Goal: Task Accomplishment & Management: Complete application form

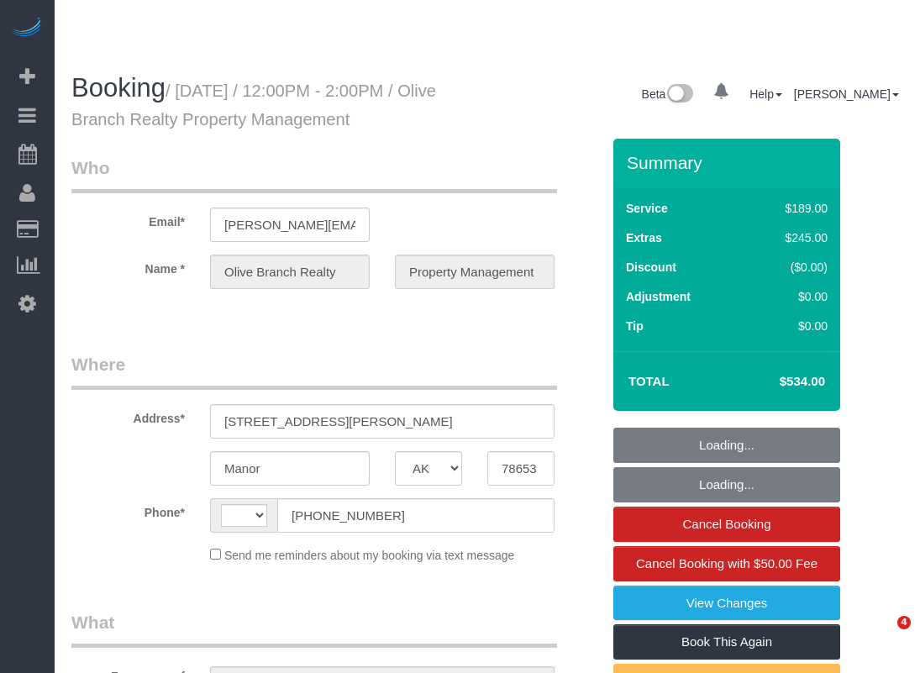
select select "[GEOGRAPHIC_DATA]"
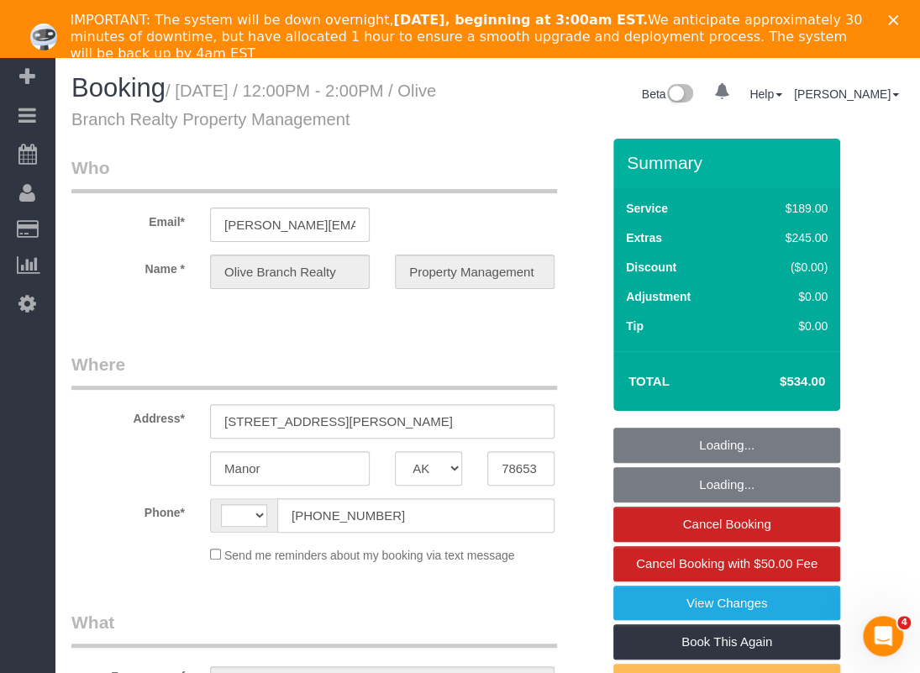
select select "string:US"
select select "object:805"
select select "string:fspay-be331f6e-46f4-43ec-aa04-26e97bf14872"
select select "3"
select select "spot1"
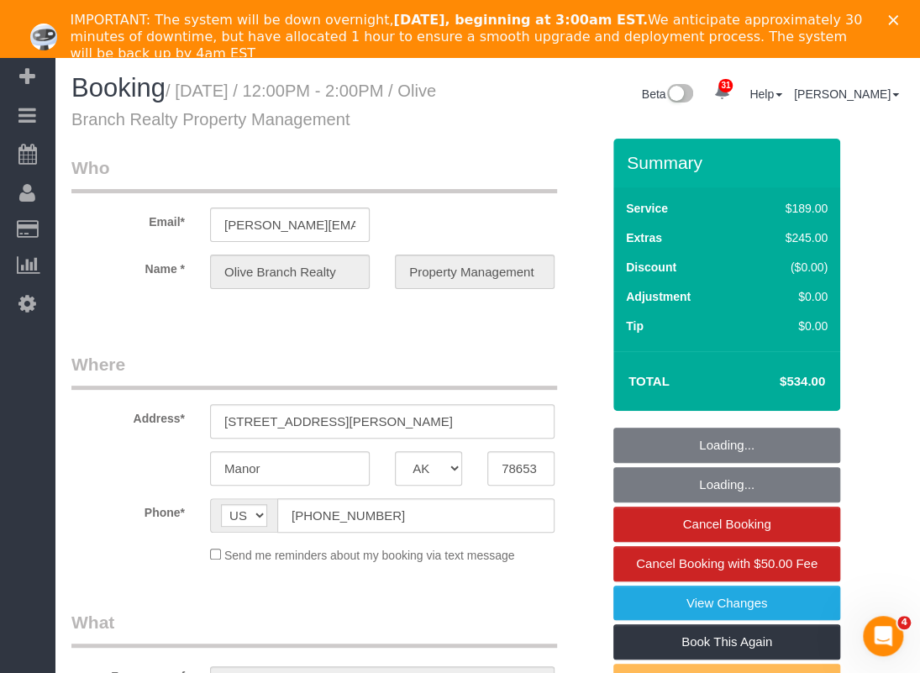
select select "object:885"
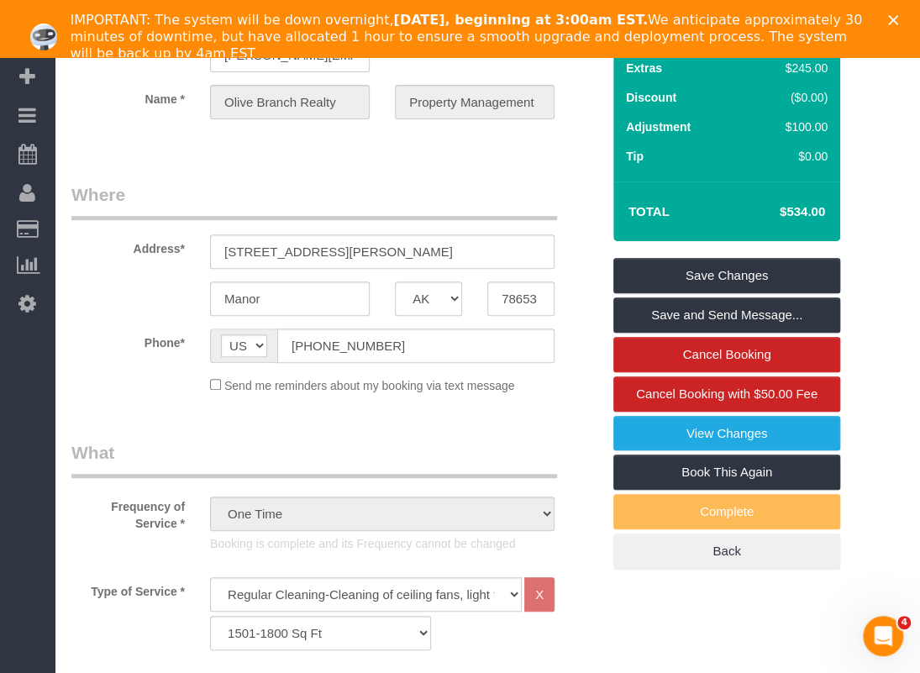
scroll to position [17, 0]
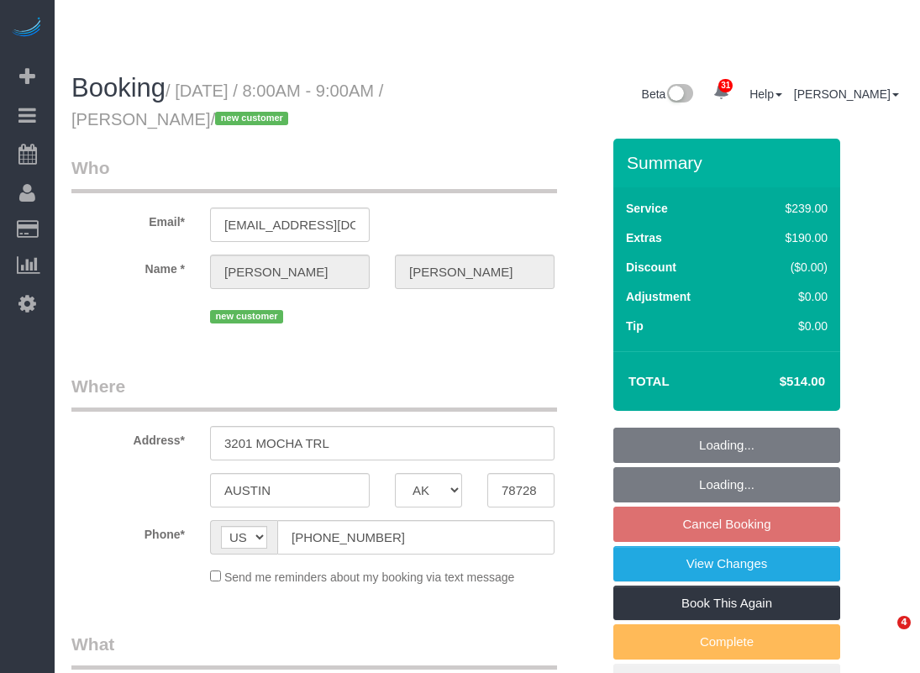
select select "[GEOGRAPHIC_DATA]"
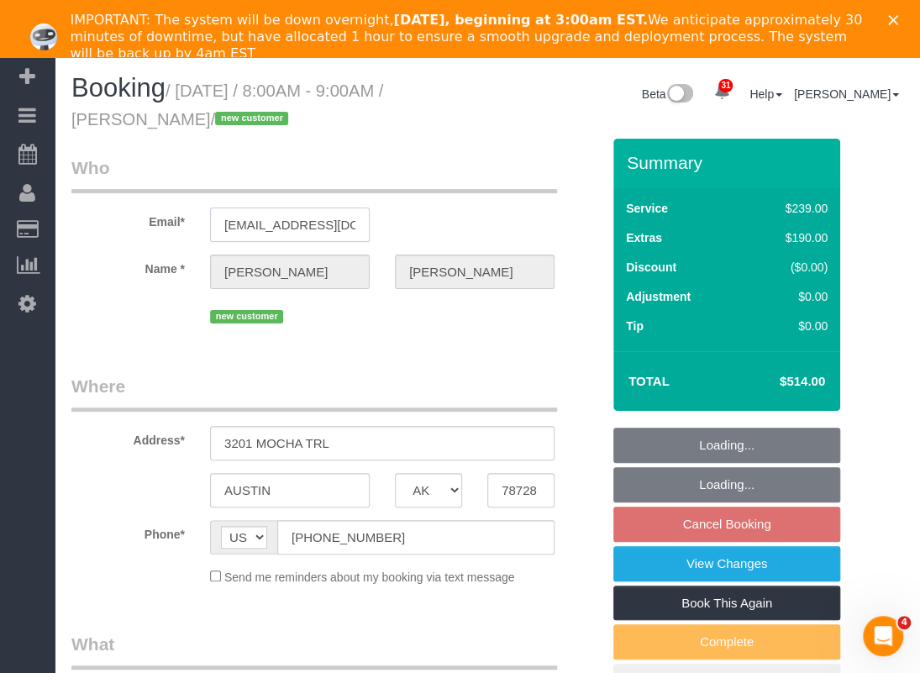
select select "3"
click at [313, 226] on input "[EMAIL_ADDRESS][DOMAIN_NAME]" at bounding box center [290, 225] width 160 height 34
select select "object:1189"
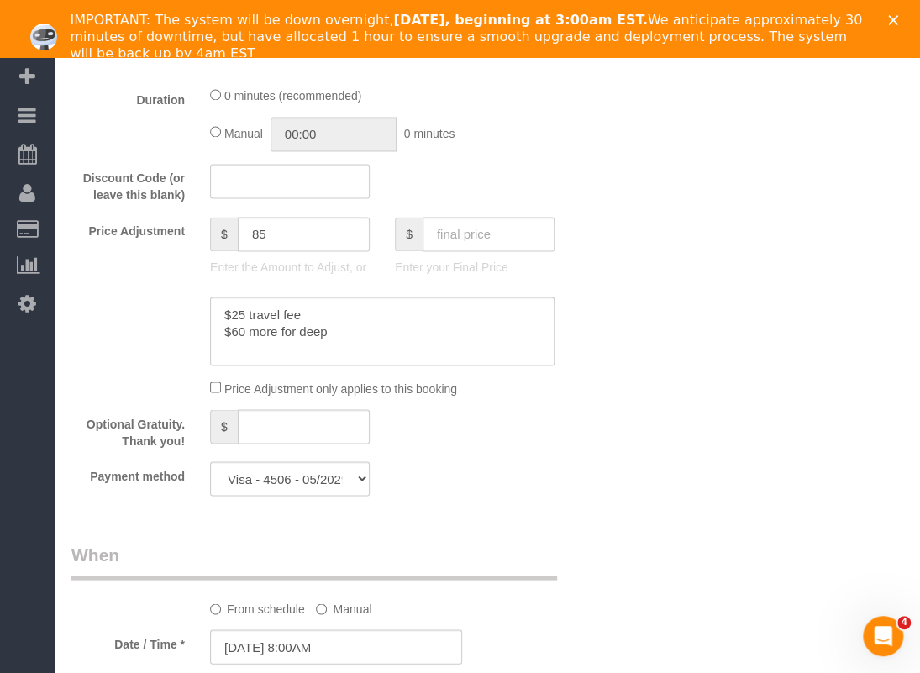
scroll to position [1428, 0]
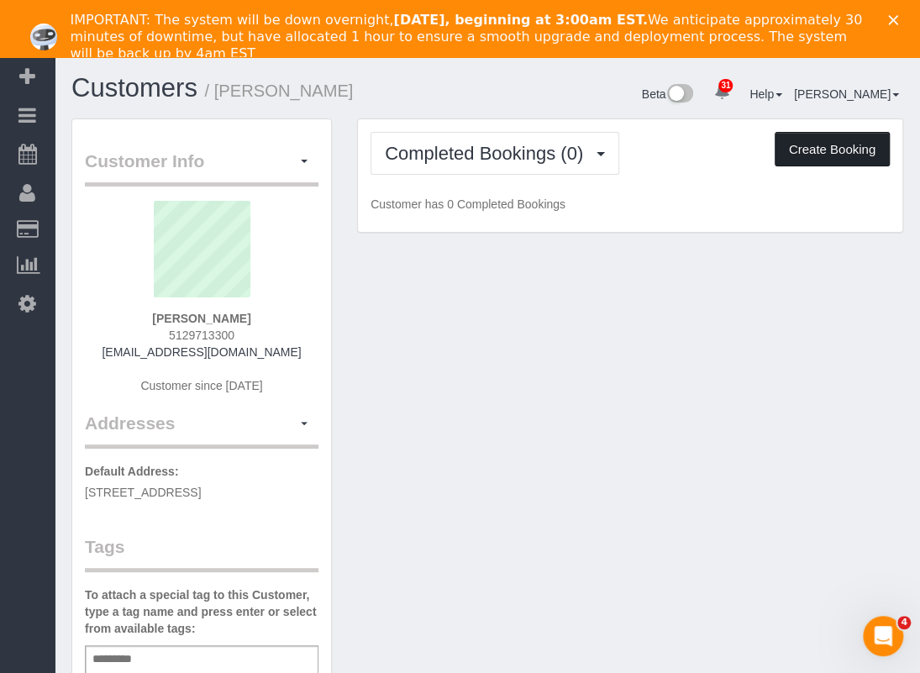
click at [791, 153] on button "Create Booking" at bounding box center [832, 149] width 115 height 35
select select "[GEOGRAPHIC_DATA]"
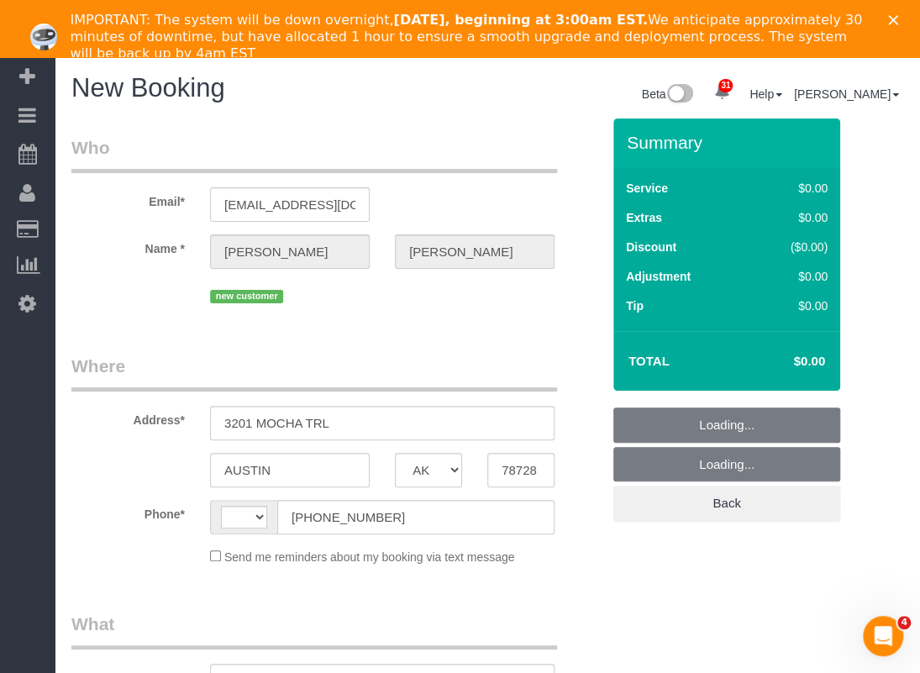
select select "string:fspay-1584b672-7799-4da0-ab4b-99fc13385431"
select select "string:US"
select select "object:1158"
select select "3"
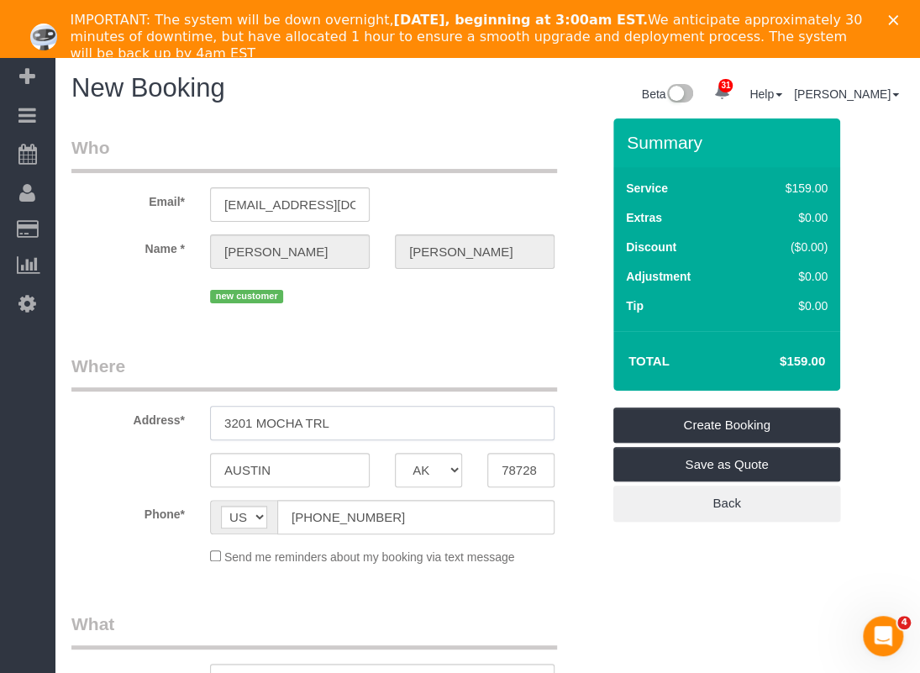
drag, startPoint x: 383, startPoint y: 418, endPoint x: 150, endPoint y: 421, distance: 233.6
click at [150, 419] on div "Address* 3201 MOCHA TRL" at bounding box center [336, 397] width 555 height 87
paste input "8805 Merion Cir, Austin, TX 78754"
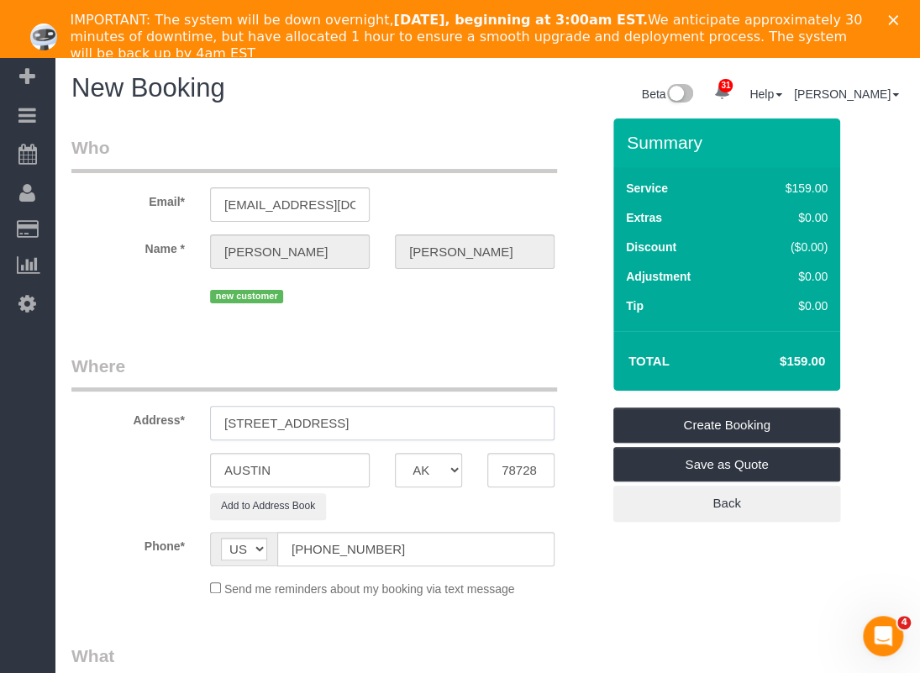
drag, startPoint x: 355, startPoint y: 418, endPoint x: 320, endPoint y: 421, distance: 34.5
click at [320, 421] on input "8805 Merion Cir, Austin, TX 78754" at bounding box center [382, 423] width 344 height 34
type input "8805 Merion Cir, , TX 78754"
drag, startPoint x: 309, startPoint y: 463, endPoint x: 166, endPoint y: 463, distance: 143.7
click at [161, 464] on div "AUSTIN AK AL AR AZ CA CO CT DC DE FL GA HI IA ID IL IN KS KY LA MA MD ME MI MN …" at bounding box center [336, 470] width 555 height 34
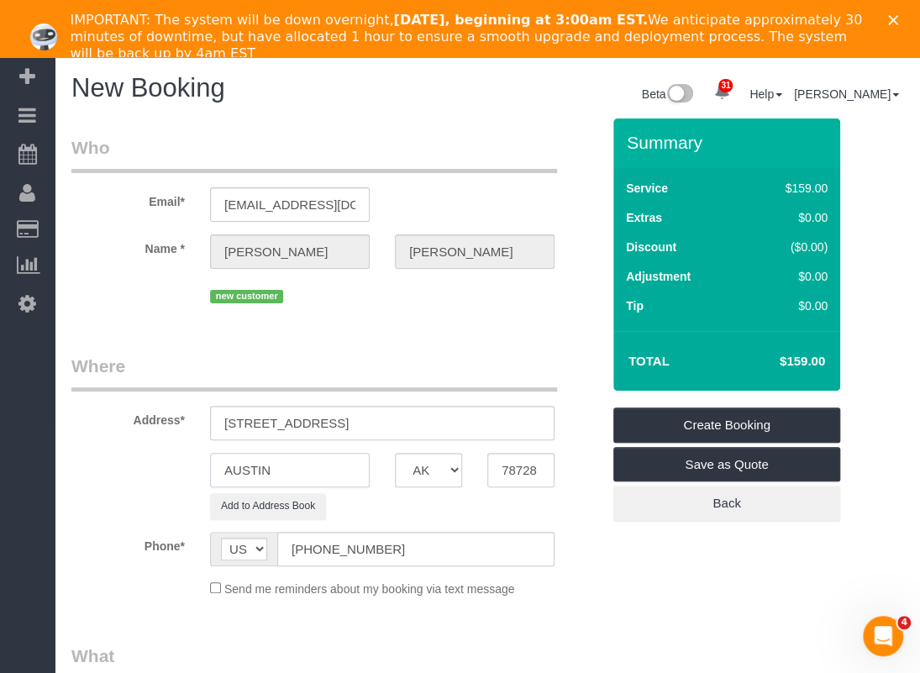
paste input "ustin"
type input "Austin"
drag, startPoint x: 401, startPoint y: 423, endPoint x: 344, endPoint y: 423, distance: 56.3
click at [344, 423] on input "8805 Merion Cir, , TX 78754" at bounding box center [382, 423] width 344 height 34
type input "8805 Merion Cir, , TX"
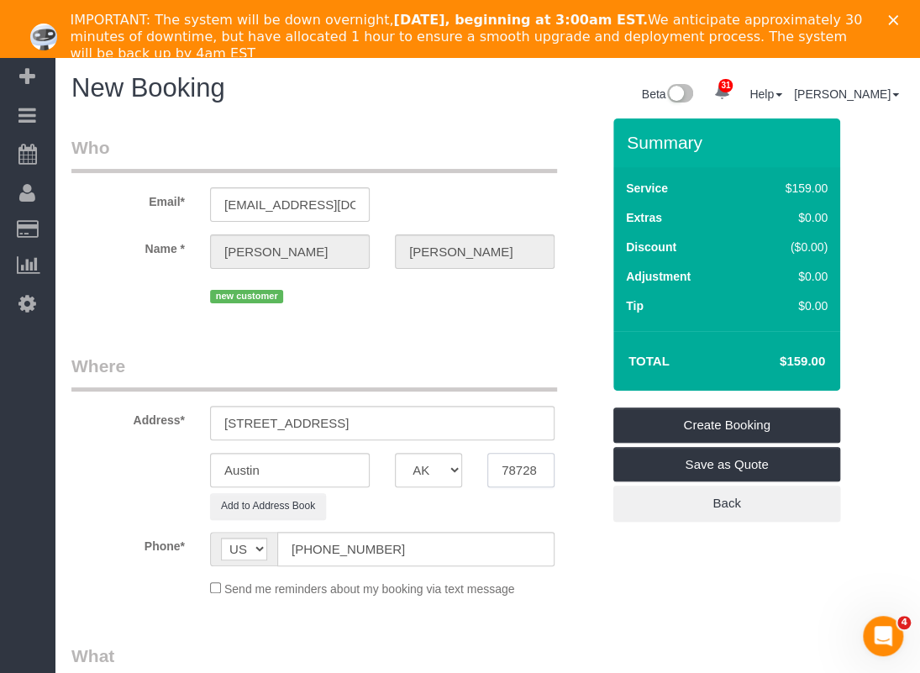
drag, startPoint x: 518, startPoint y: 471, endPoint x: 460, endPoint y: 471, distance: 58.8
click at [460, 471] on div "Austin AK AL AR AZ CA CO CT DC DE FL GA HI IA ID IL IN KS KY LA MA MD ME MI MN …" at bounding box center [336, 470] width 555 height 34
paste input "54"
type input "78754"
drag, startPoint x: 373, startPoint y: 423, endPoint x: 319, endPoint y: 428, distance: 53.9
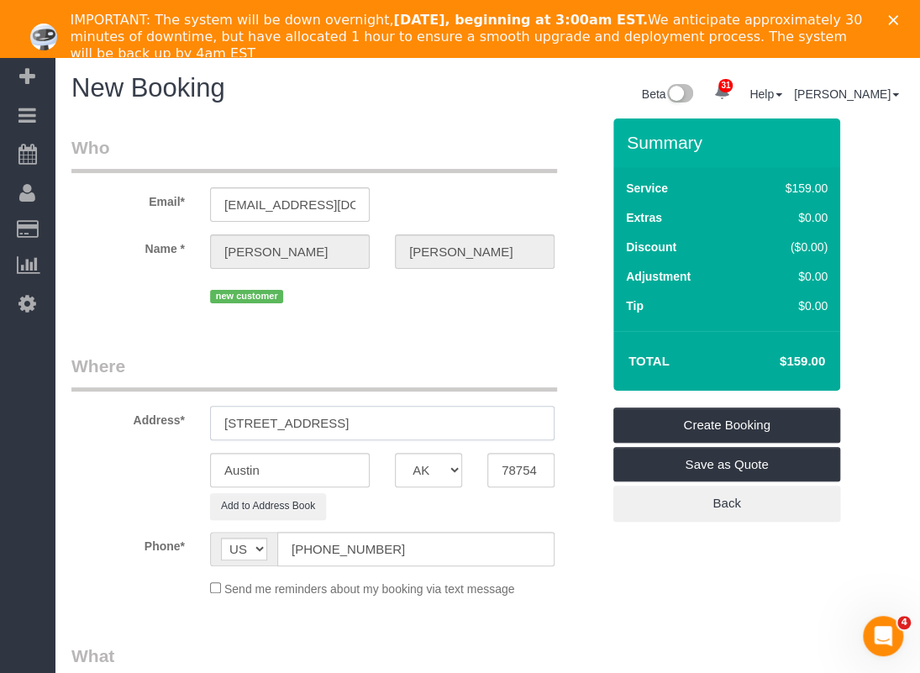
click at [313, 428] on input "8805 Merion Cir, , TX" at bounding box center [382, 423] width 344 height 34
type input "8805 Merion Cir"
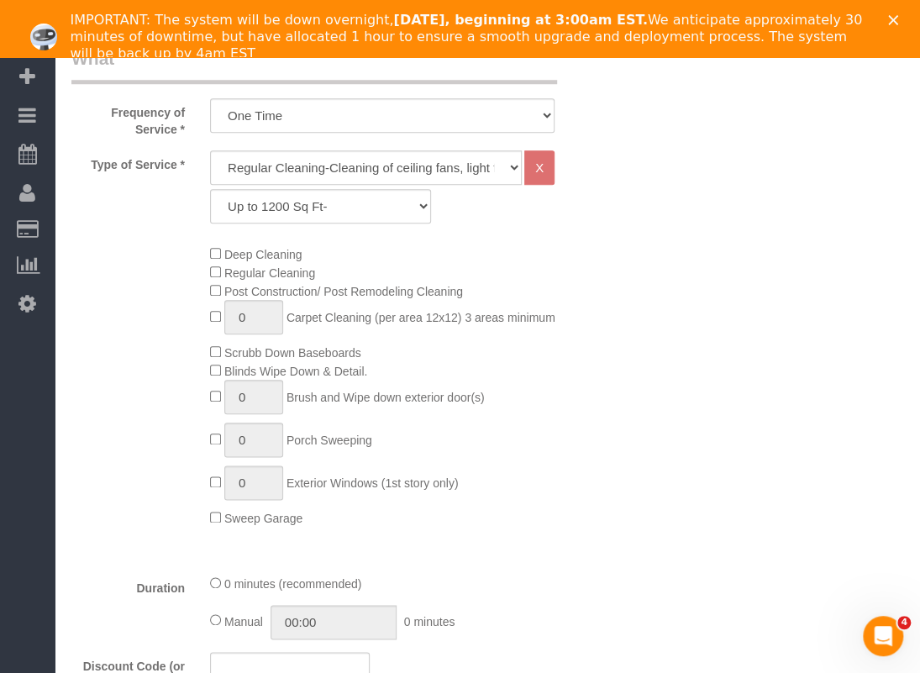
scroll to position [672, 0]
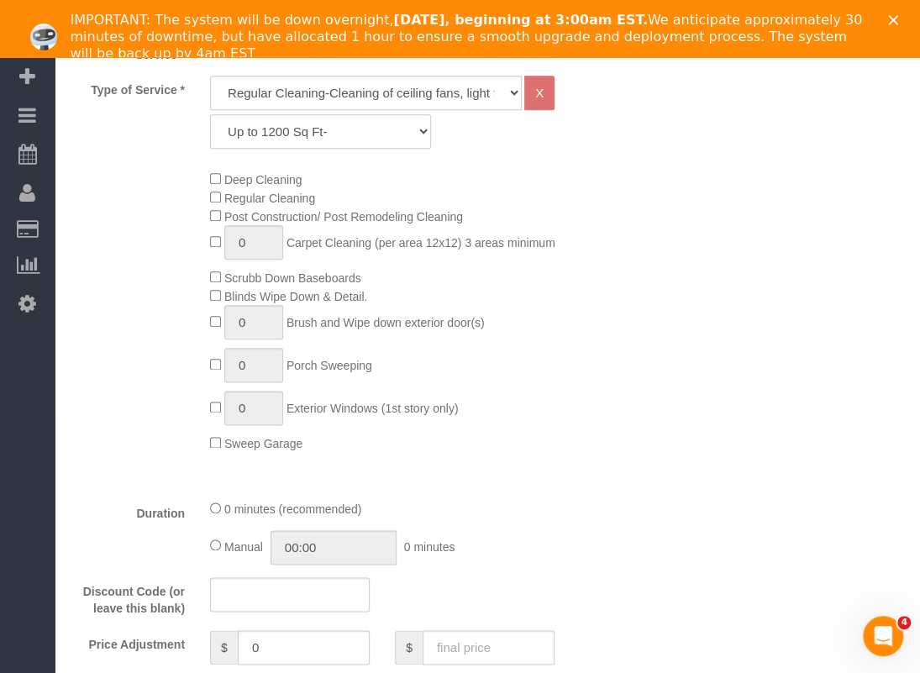
click at [319, 129] on select "Up to 1200 Sq Ft- 1201-1500 Sq Ft 1501-1800 Sq Ft 1801-2000 Sq Ft 2001-2300 Sq …" at bounding box center [320, 131] width 221 height 34
select select "60"
click at [210, 114] on select "Up to 1200 Sq Ft- 1201-1500 Sq Ft 1501-1800 Sq Ft 1801-2000 Sq Ft 2001-2300 Sq …" at bounding box center [320, 131] width 221 height 34
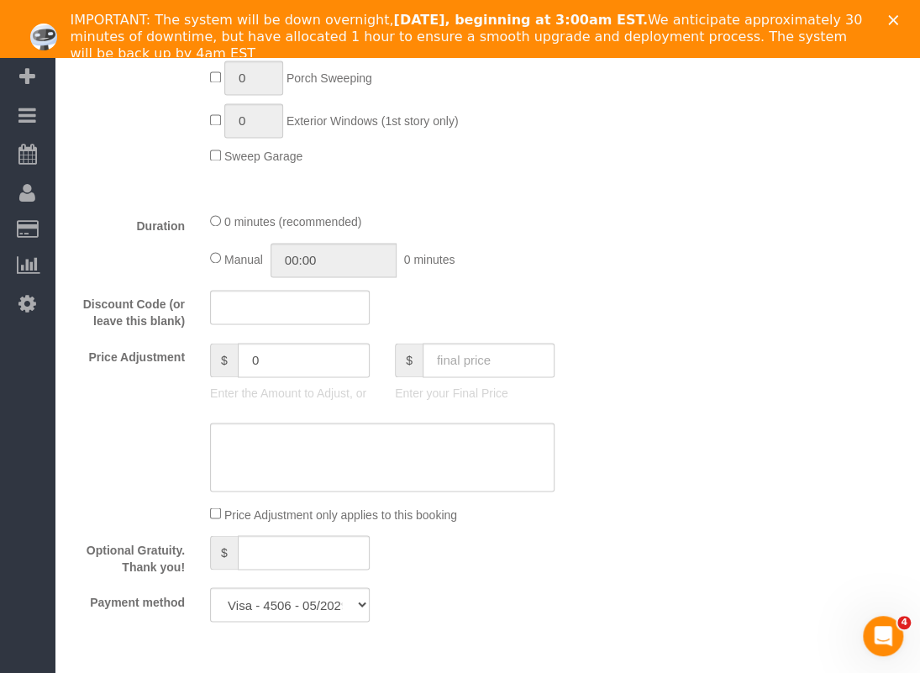
scroll to position [1260, 0]
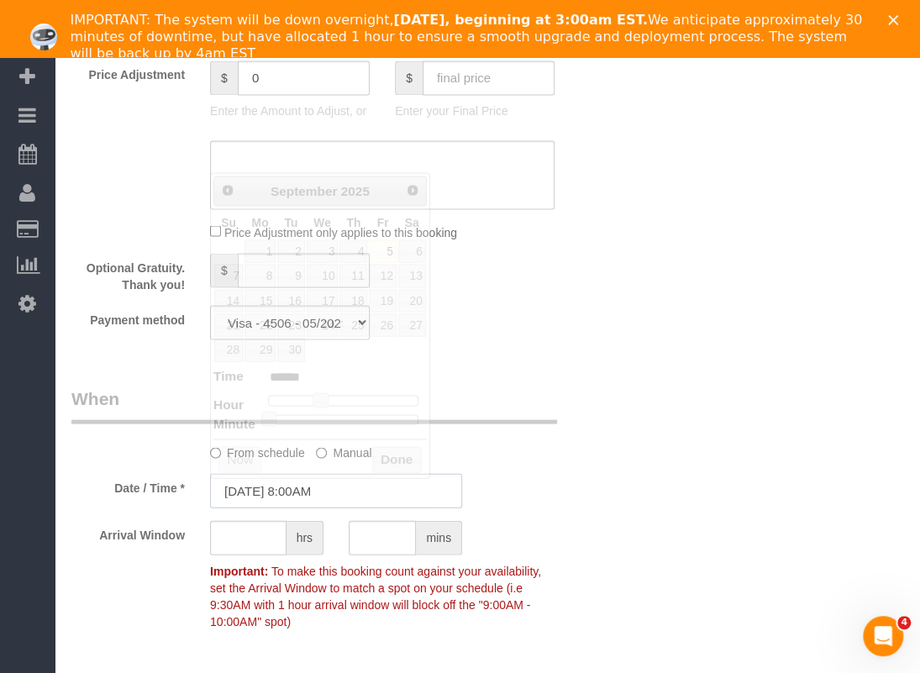
click at [319, 492] on input "09/05/2025 8:00AM" at bounding box center [336, 490] width 252 height 34
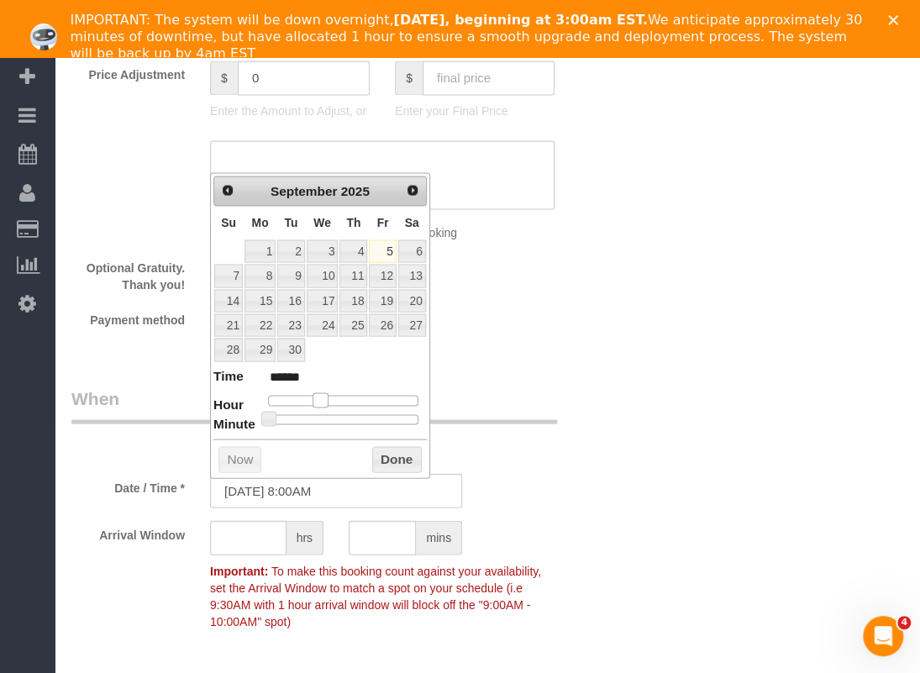
type input "09/05/2025 9:00AM"
type input "******"
type input "09/05/2025 10:00AM"
type input "*******"
type input "09/05/2025 11:00AM"
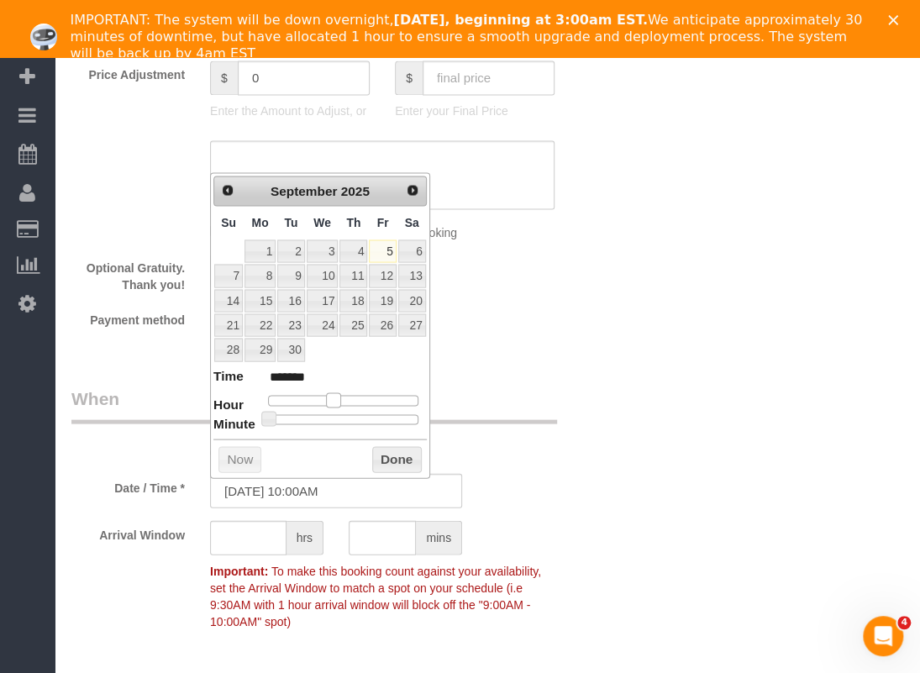
type input "*******"
type input "09/05/2025 12:00PM"
type input "*******"
type input "09/05/2025 1:00PM"
type input "******"
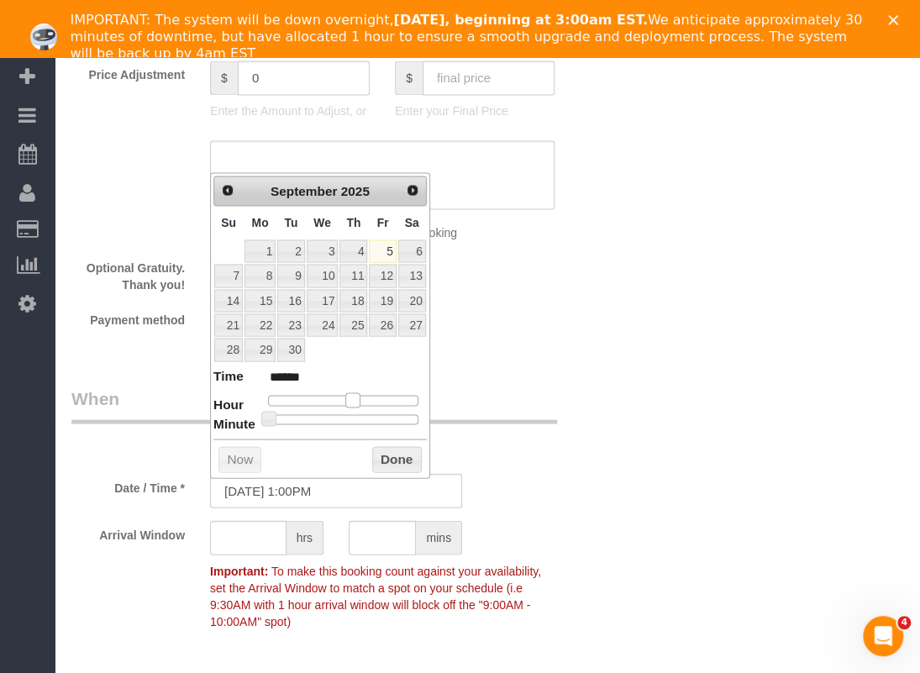
drag, startPoint x: 321, startPoint y: 401, endPoint x: 355, endPoint y: 403, distance: 34.5
click at [355, 403] on span at bounding box center [352, 399] width 15 height 15
click at [264, 544] on input "text" at bounding box center [248, 537] width 76 height 34
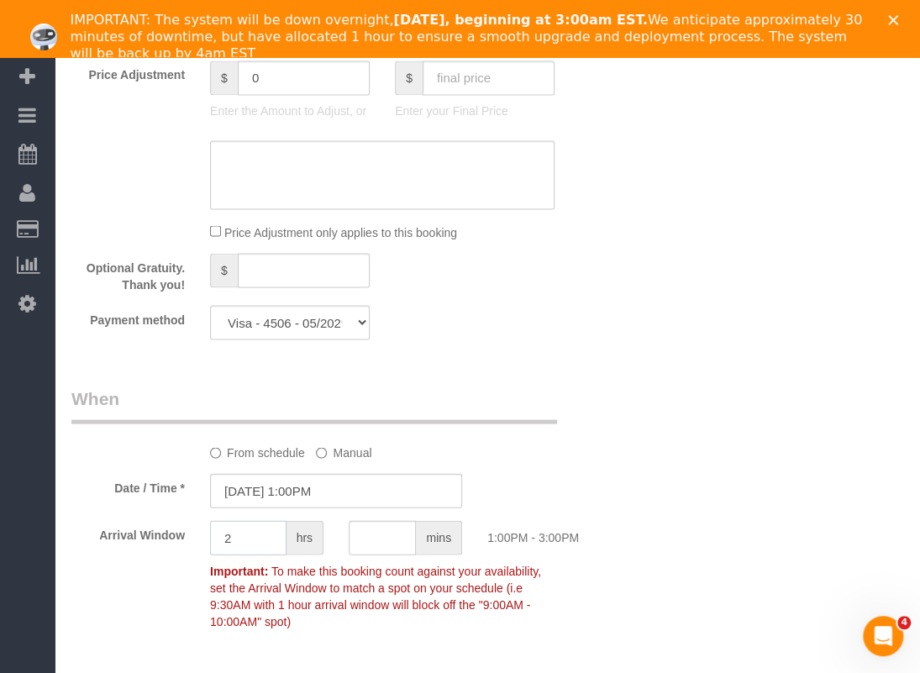
type input "2"
click at [639, 447] on div "Who Email* dclark512@gmail.com Name * Dwayne Clark new customer Where Address* …" at bounding box center [487, 34] width 832 height 2353
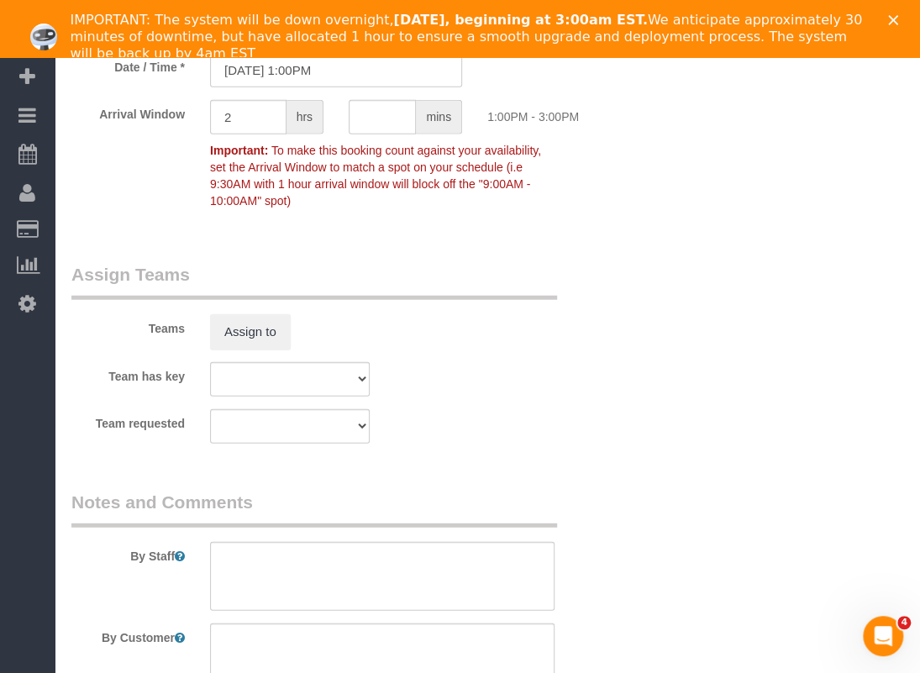
scroll to position [1764, 0]
